Goal: Find specific page/section: Find specific page/section

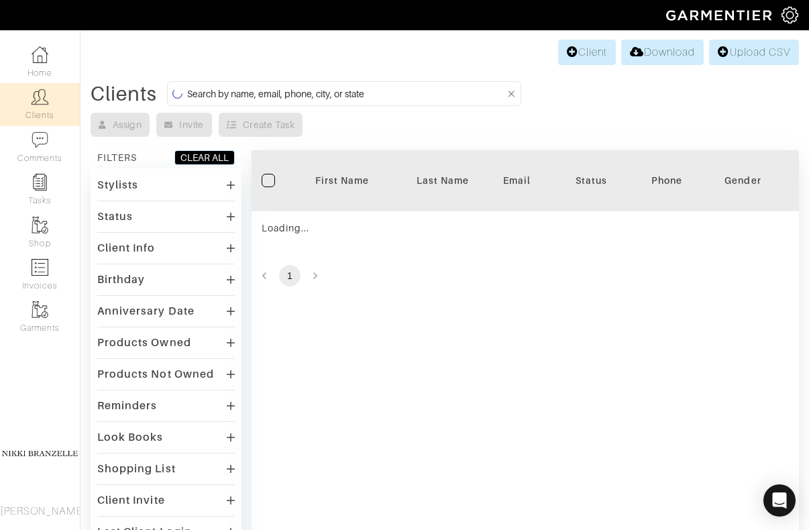
click at [364, 87] on input at bounding box center [346, 93] width 318 height 17
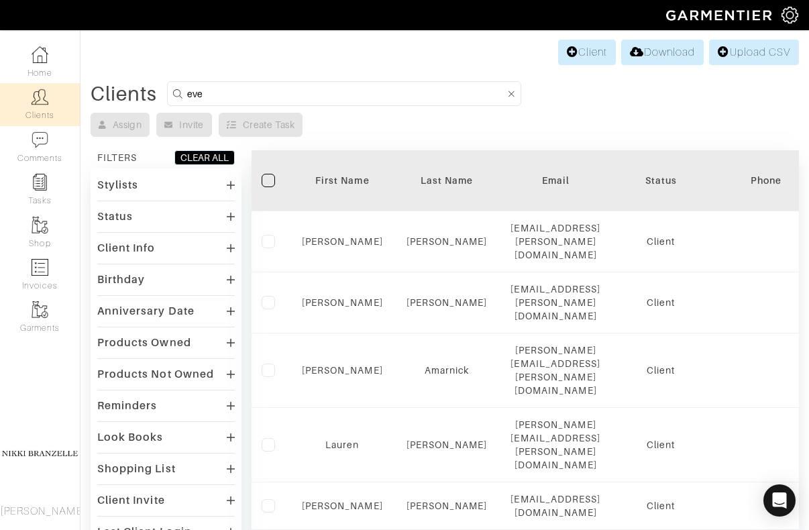
type input "eve"
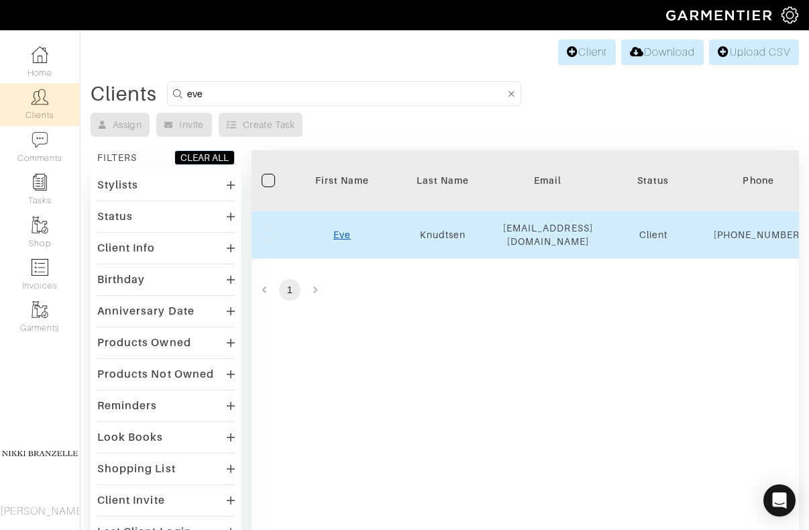
click at [350, 240] on link "Eve" at bounding box center [341, 234] width 17 height 11
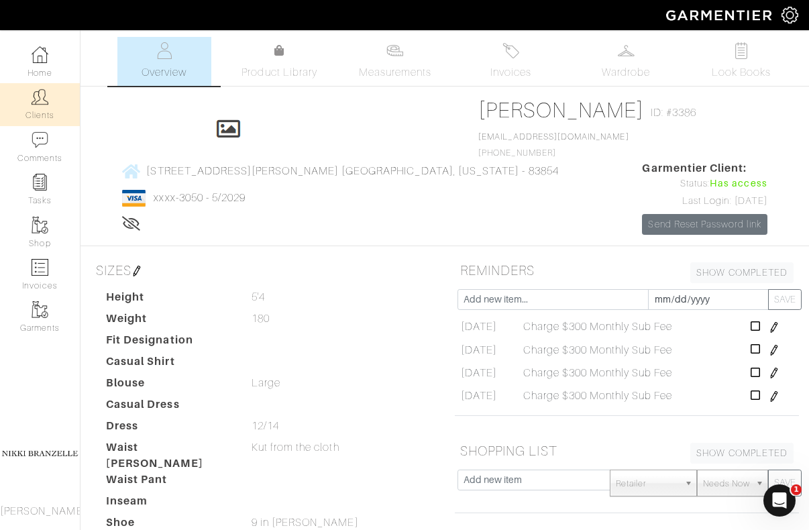
click at [43, 105] on img at bounding box center [40, 97] width 17 height 17
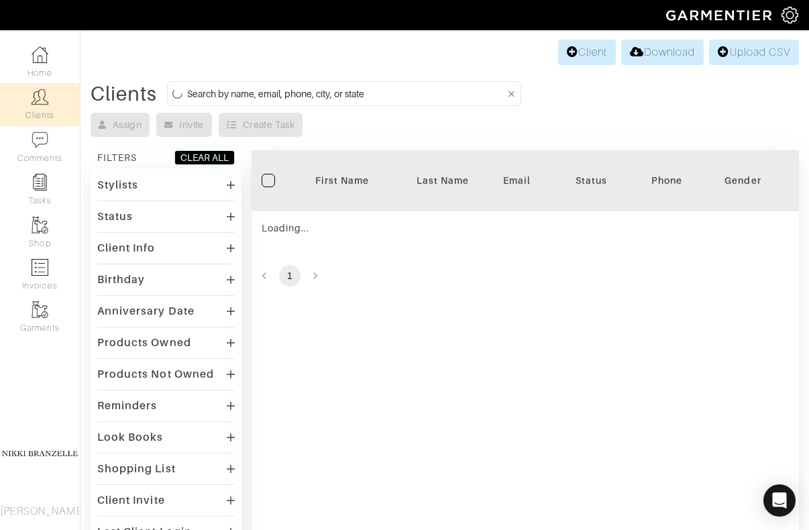
click at [270, 88] on input at bounding box center [346, 93] width 318 height 17
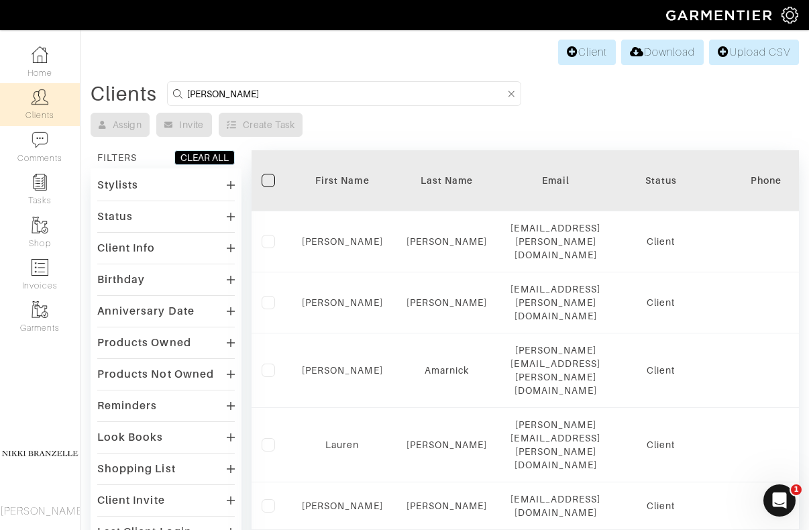
type input "[PERSON_NAME]"
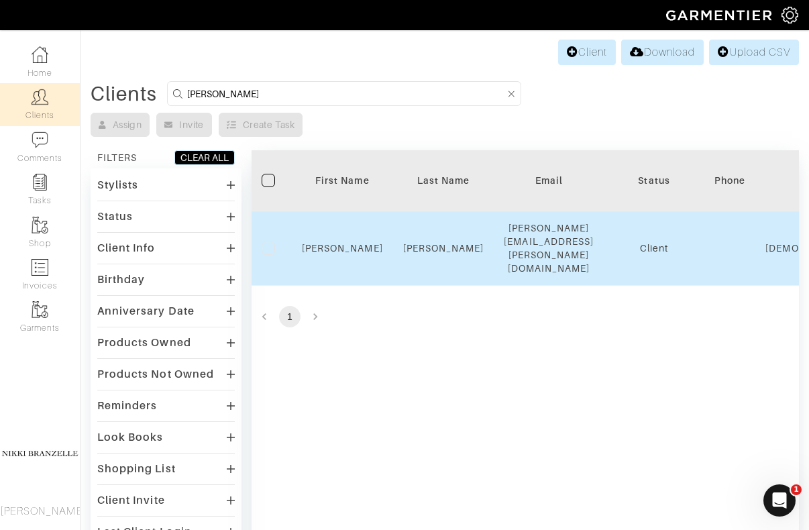
click at [344, 223] on td "[PERSON_NAME]" at bounding box center [342, 248] width 101 height 74
click at [344, 243] on link "[PERSON_NAME]" at bounding box center [342, 248] width 81 height 11
